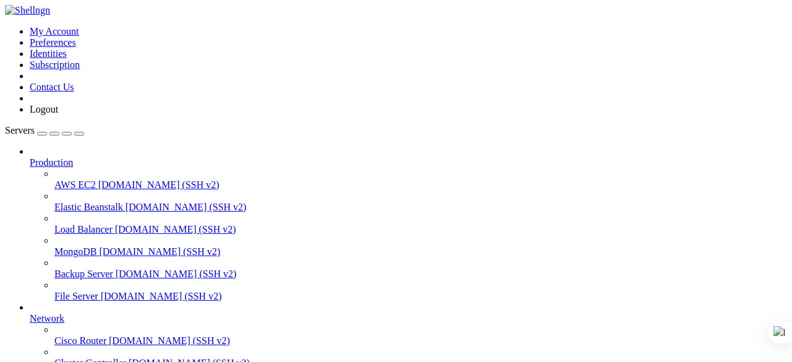
scroll to position [2293, 0]
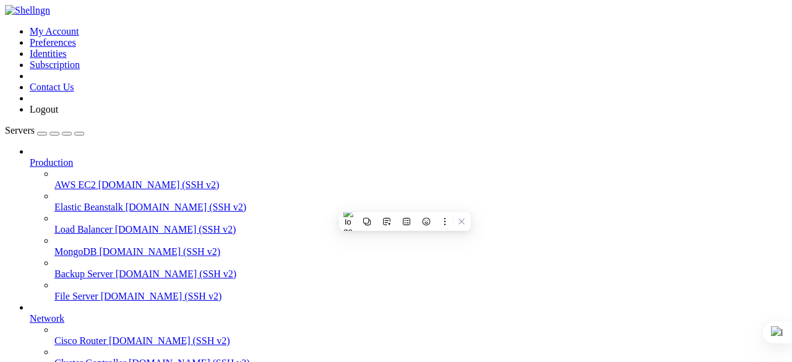
drag, startPoint x: 290, startPoint y: 952, endPoint x: 226, endPoint y: 834, distance: 133.4
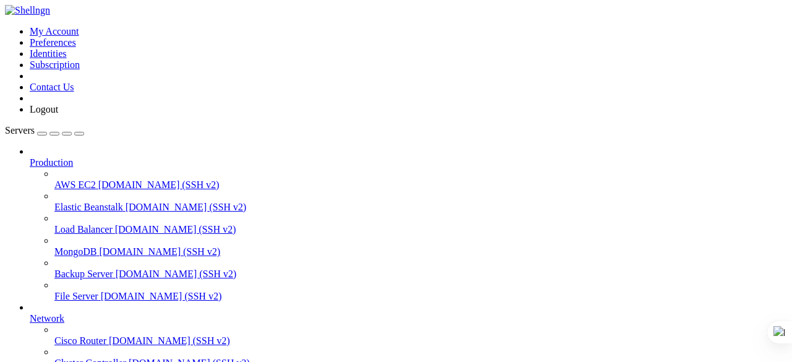
drag, startPoint x: 282, startPoint y: 891, endPoint x: 293, endPoint y: 896, distance: 11.6
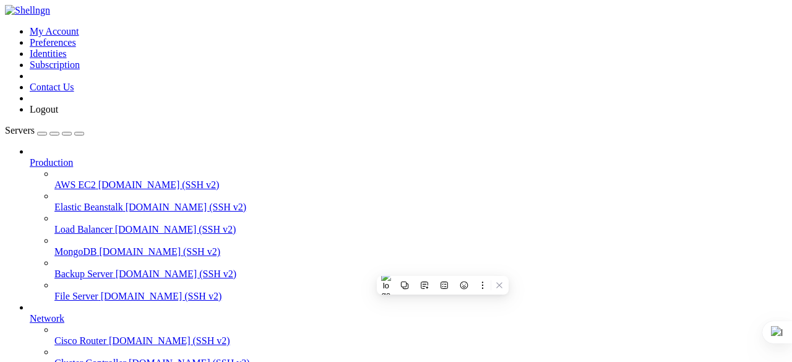
drag, startPoint x: 272, startPoint y: 926, endPoint x: 293, endPoint y: 933, distance: 22.1
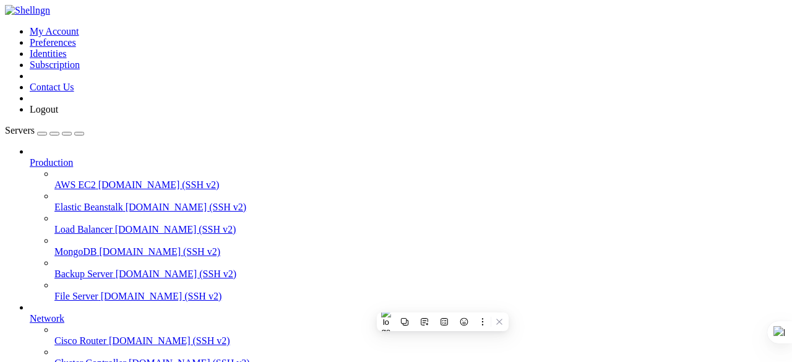
drag, startPoint x: 321, startPoint y: 917, endPoint x: 238, endPoint y: 800, distance: 143.4
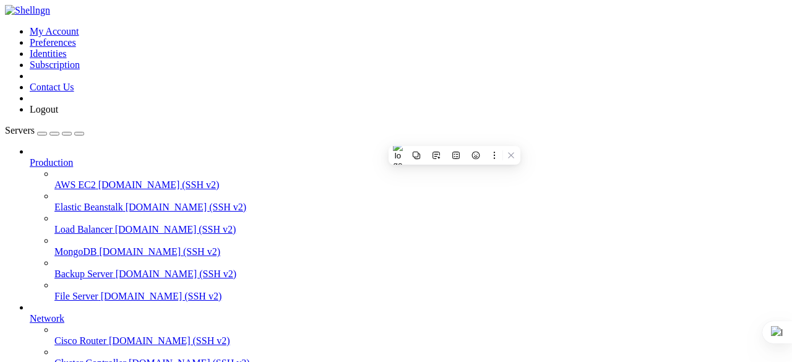
drag, startPoint x: 573, startPoint y: 821, endPoint x: 10, endPoint y: 822, distance: 563.1
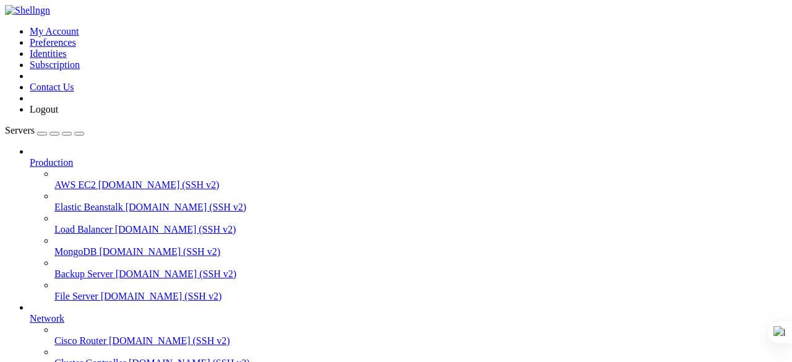
scroll to position [4263, 0]
drag, startPoint x: 510, startPoint y: 903, endPoint x: 584, endPoint y: 879, distance: 78.3
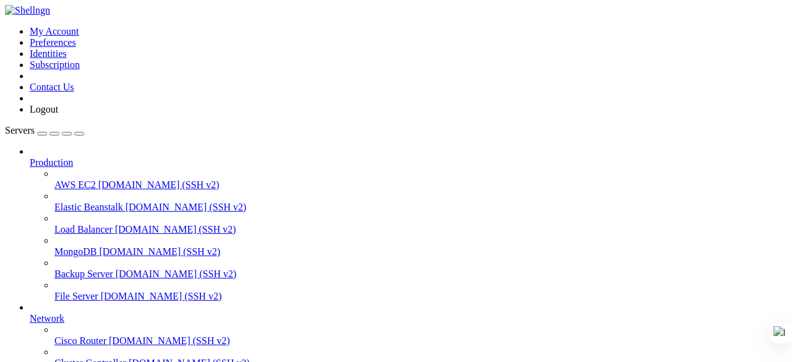
drag, startPoint x: 137, startPoint y: 813, endPoint x: 195, endPoint y: 816, distance: 57.6
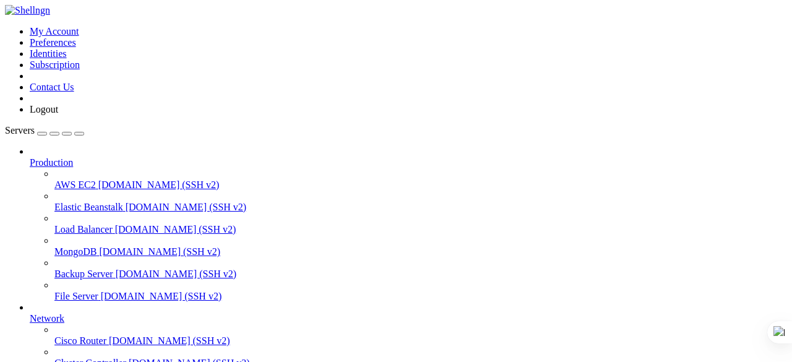
drag, startPoint x: 361, startPoint y: 761, endPoint x: 487, endPoint y: 762, distance: 125.6
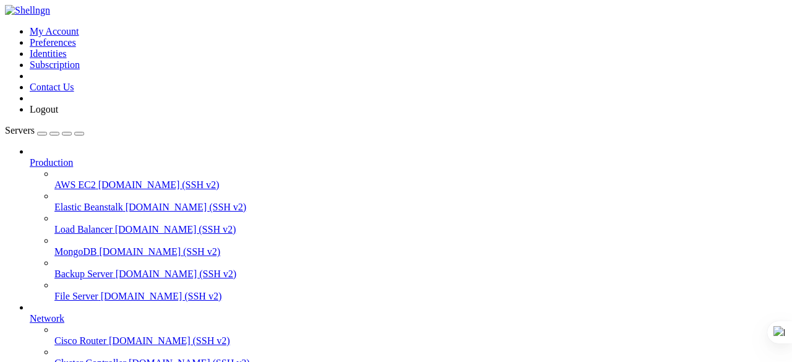
drag, startPoint x: 489, startPoint y: 907, endPoint x: 395, endPoint y: 936, distance: 97.9
drag, startPoint x: 483, startPoint y: 887, endPoint x: 9, endPoint y: 766, distance: 488.5
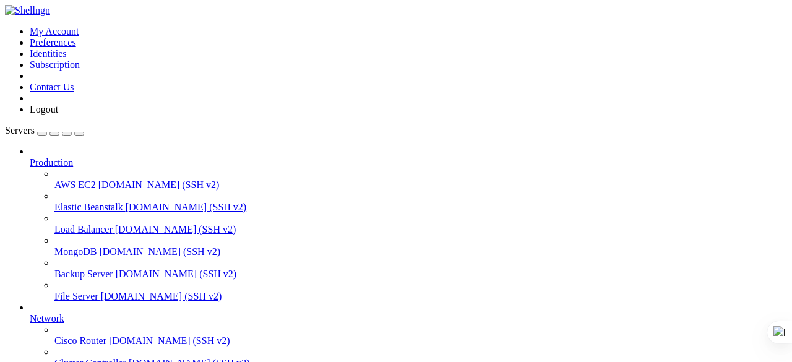
drag, startPoint x: 161, startPoint y: 804, endPoint x: 95, endPoint y: 939, distance: 150.3
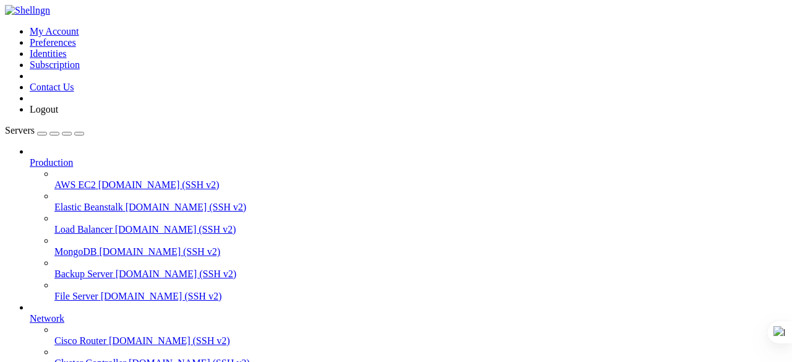
drag, startPoint x: 476, startPoint y: 920, endPoint x: 11, endPoint y: 804, distance: 480.1
drag, startPoint x: 491, startPoint y: 816, endPoint x: 571, endPoint y: 799, distance: 81.4
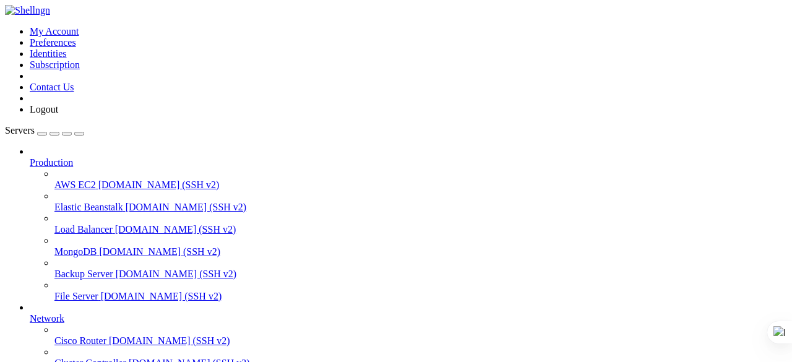
scroll to position [6259, 0]
drag, startPoint x: 467, startPoint y: 772, endPoint x: 629, endPoint y: 769, distance: 162.8
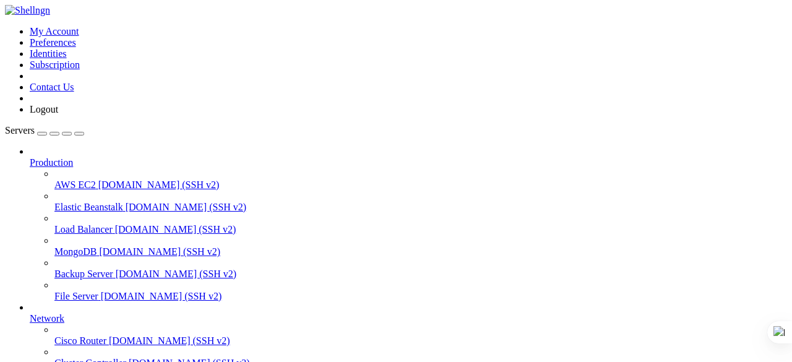
scroll to position [13487, 0]
drag, startPoint x: 420, startPoint y: 765, endPoint x: 521, endPoint y: 772, distance: 101.8
drag, startPoint x: 37, startPoint y: 774, endPoint x: 184, endPoint y: 777, distance: 147.3
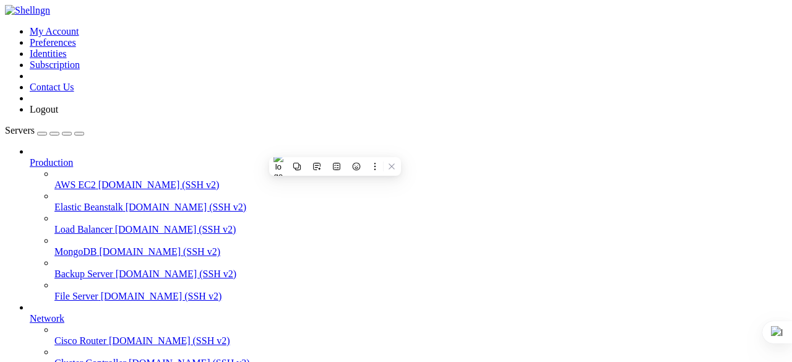
scroll to position [13549, 0]
drag, startPoint x: 293, startPoint y: 845, endPoint x: 439, endPoint y: 840, distance: 146.7
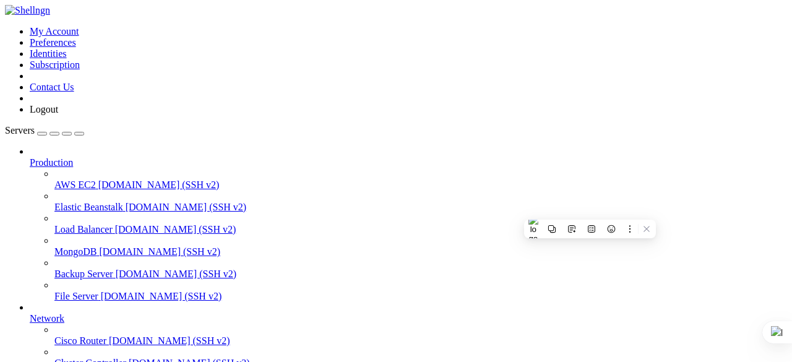
drag, startPoint x: 261, startPoint y: 950, endPoint x: 10, endPoint y: 929, distance: 252.2
